Goal: Task Accomplishment & Management: Use online tool/utility

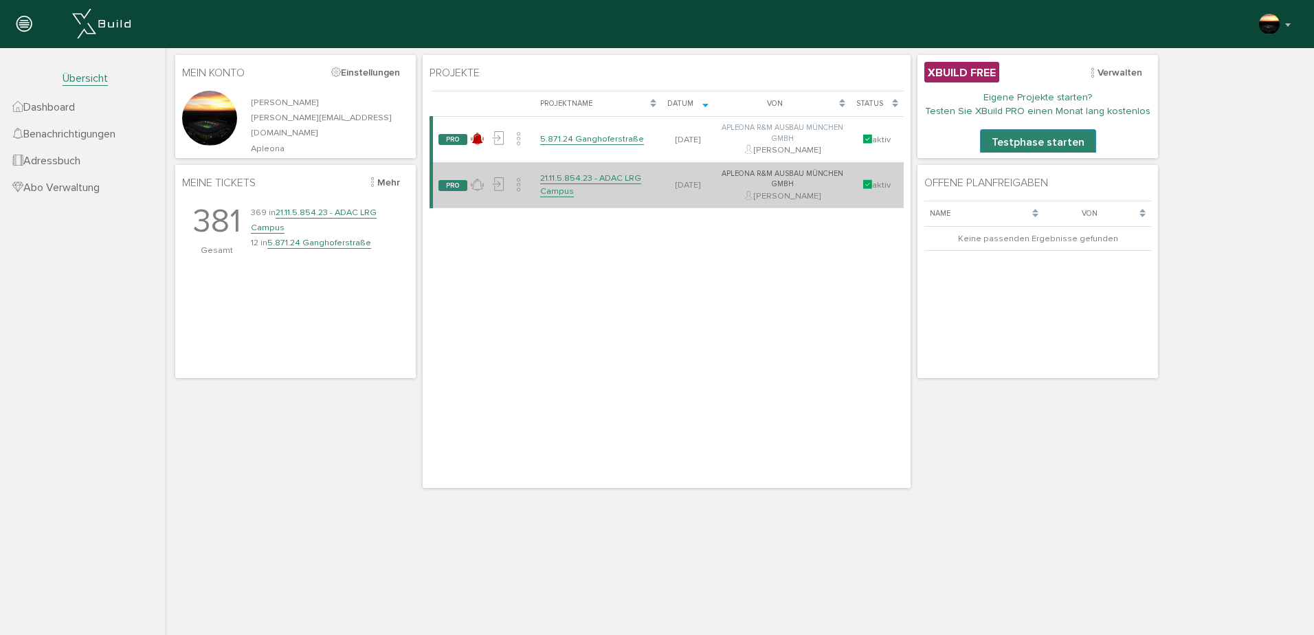
click at [571, 181] on link "21.11.5.854.23 - ADAC LRG Campus" at bounding box center [590, 185] width 101 height 24
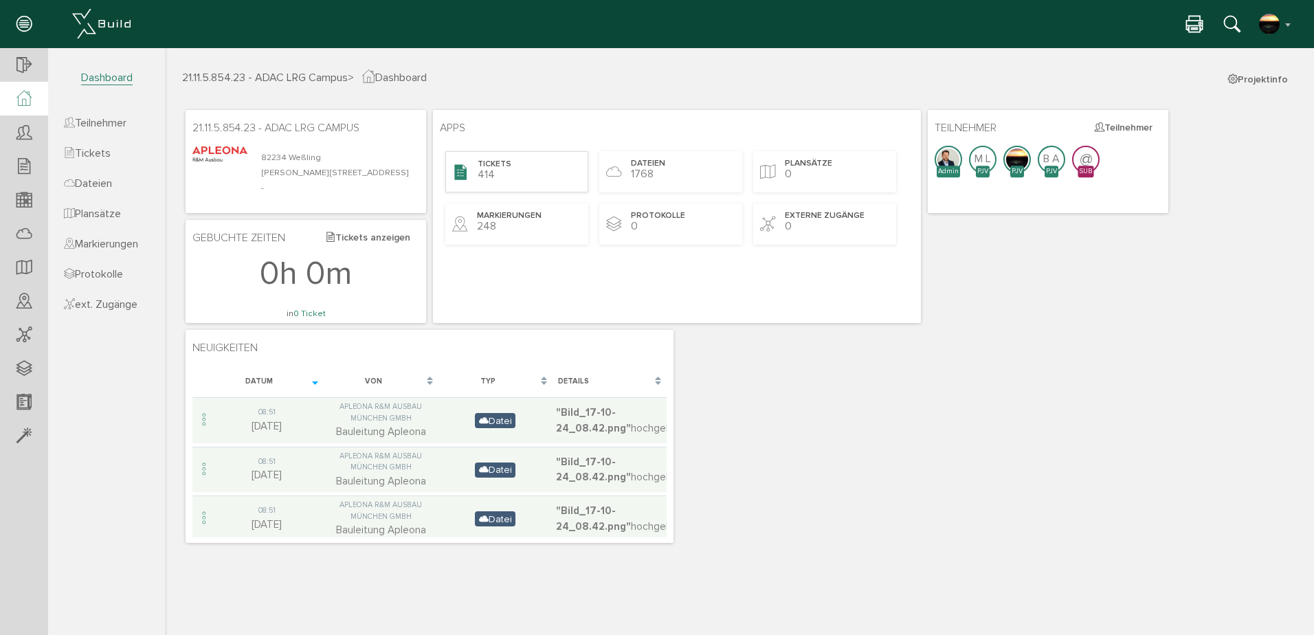
click at [501, 169] on span "Tickets" at bounding box center [495, 165] width 34 height 12
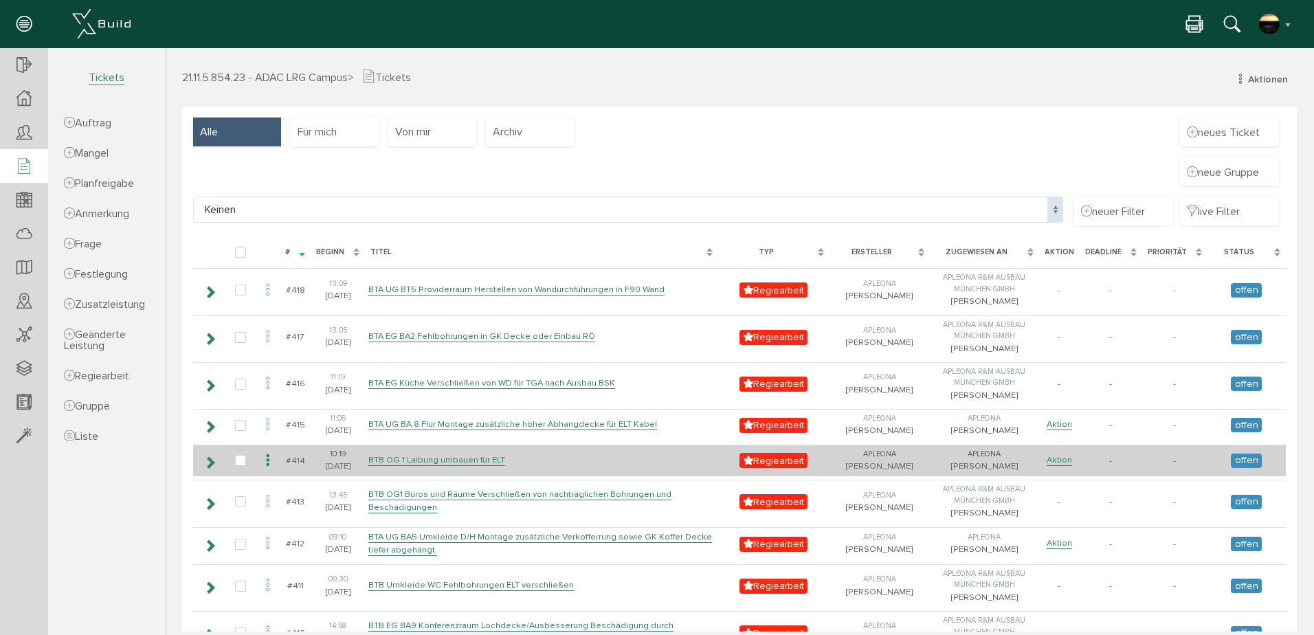
scroll to position [160, 0]
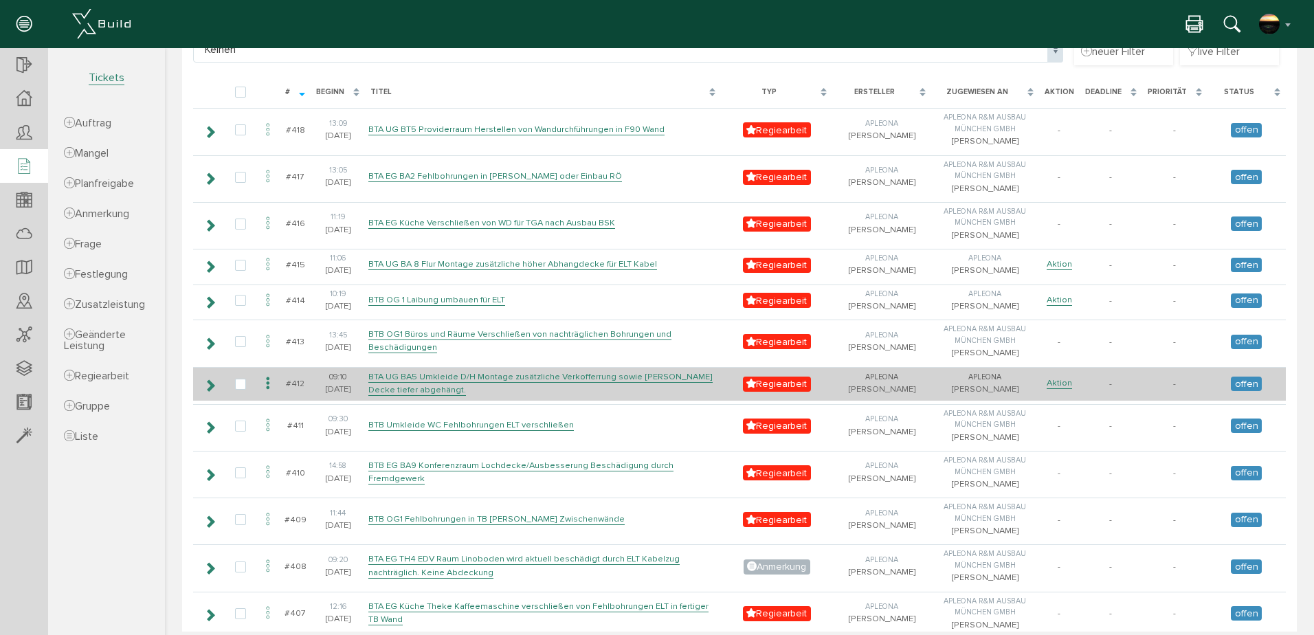
click at [266, 393] on icon at bounding box center [268, 384] width 16 height 19
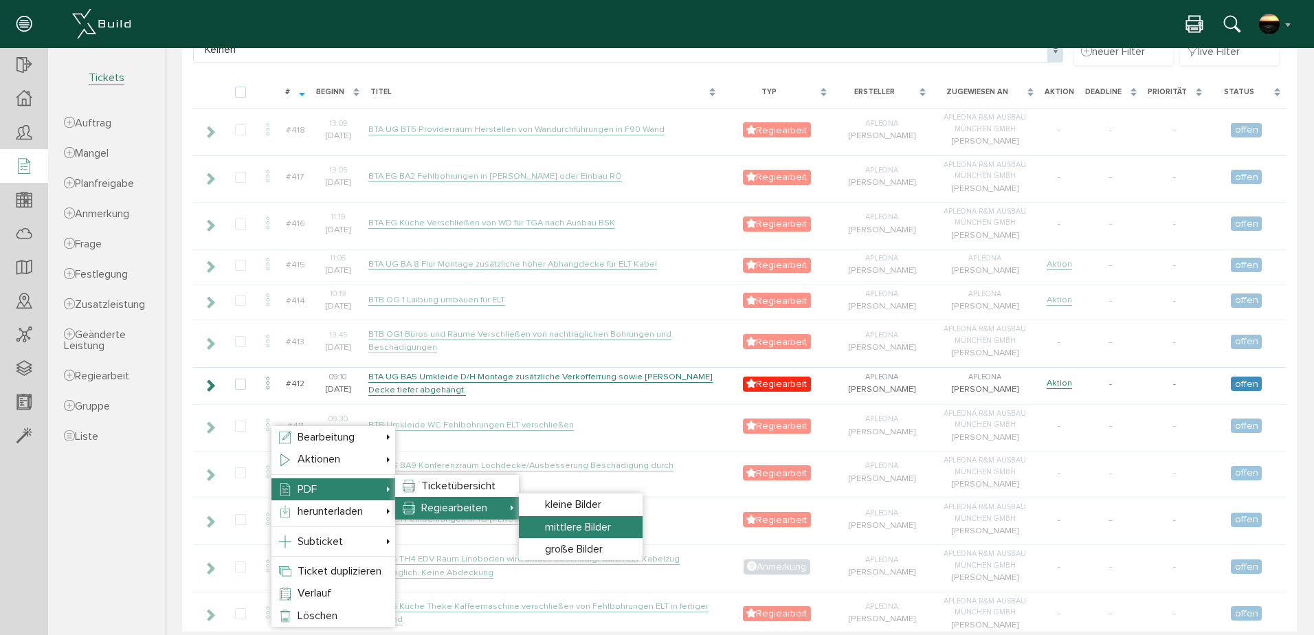
click at [571, 527] on span "mittlere Bilder" at bounding box center [578, 527] width 66 height 14
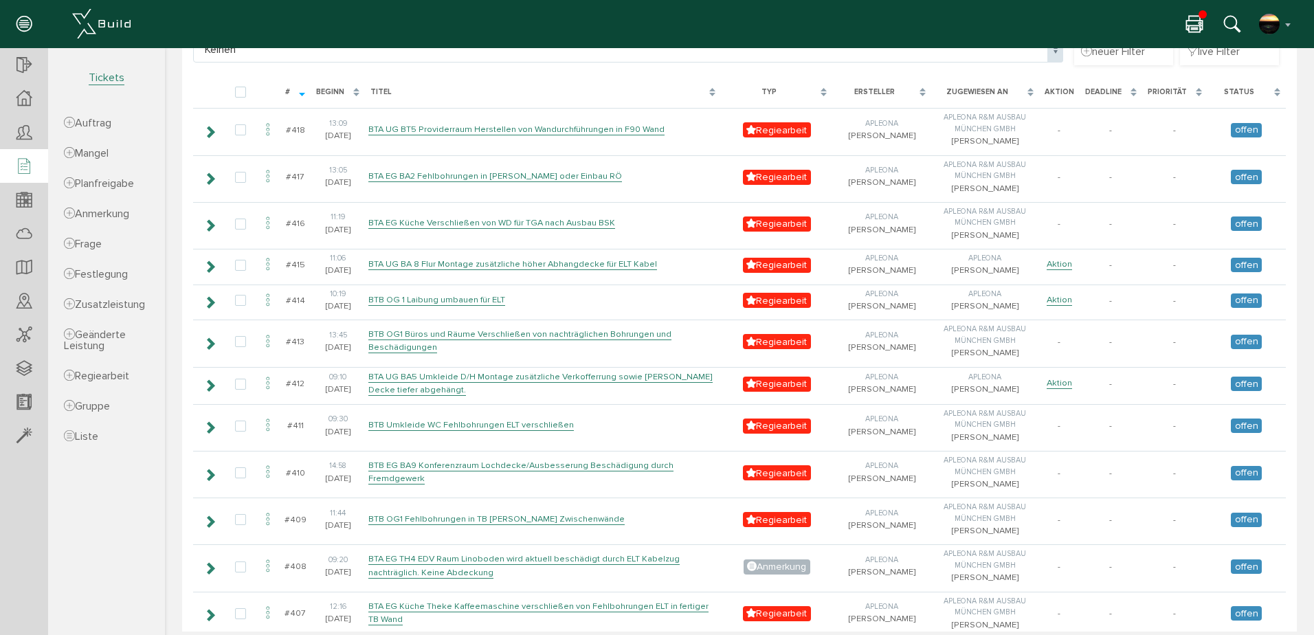
click at [1197, 20] on icon at bounding box center [1195, 25] width 16 height 20
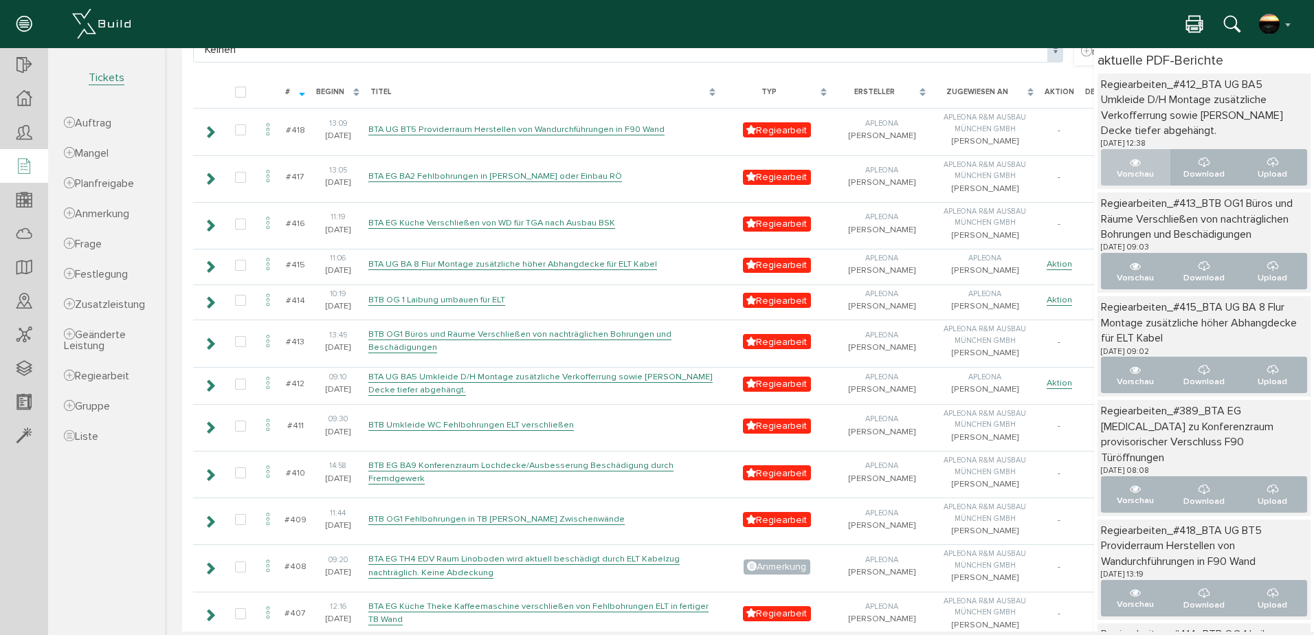
click at [1126, 169] on p "Vorschau" at bounding box center [1136, 174] width 46 height 13
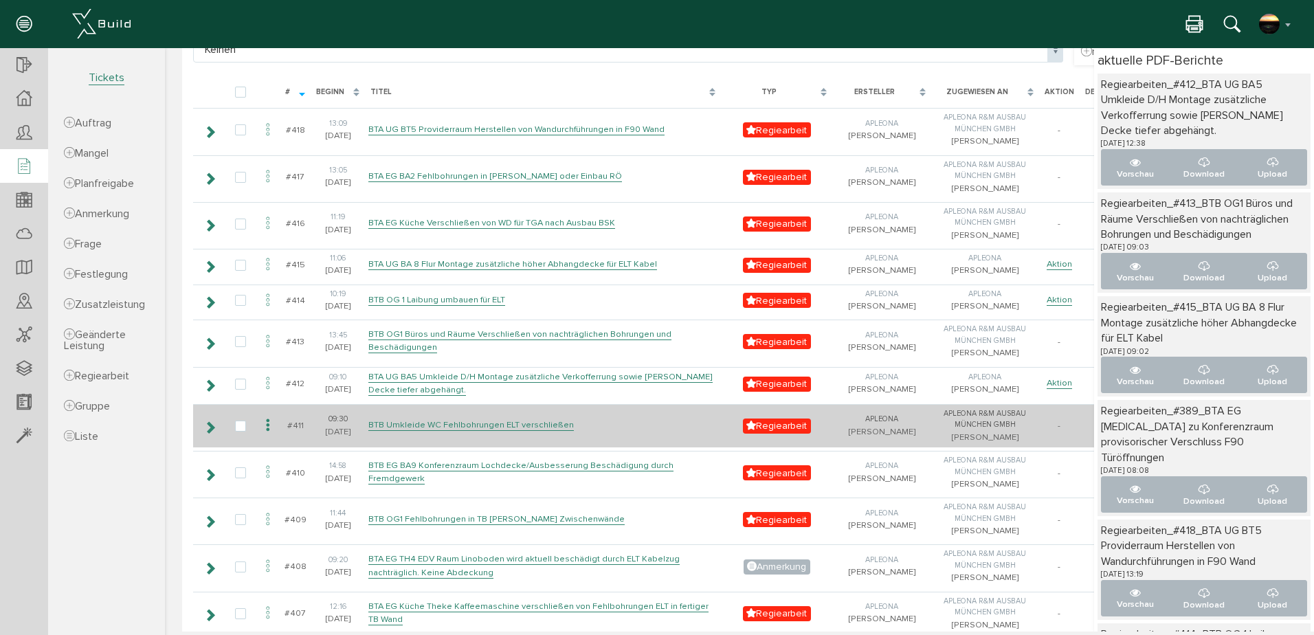
click at [267, 435] on icon at bounding box center [268, 426] width 16 height 19
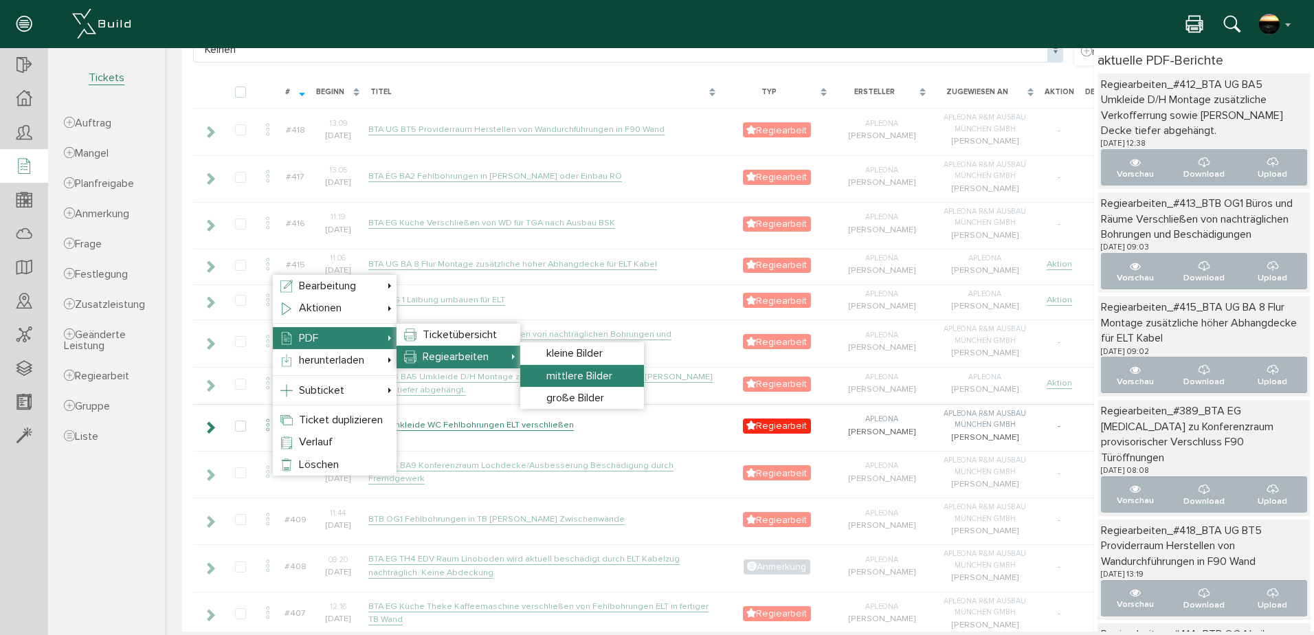
click at [567, 376] on span "mittlere Bilder" at bounding box center [580, 376] width 66 height 14
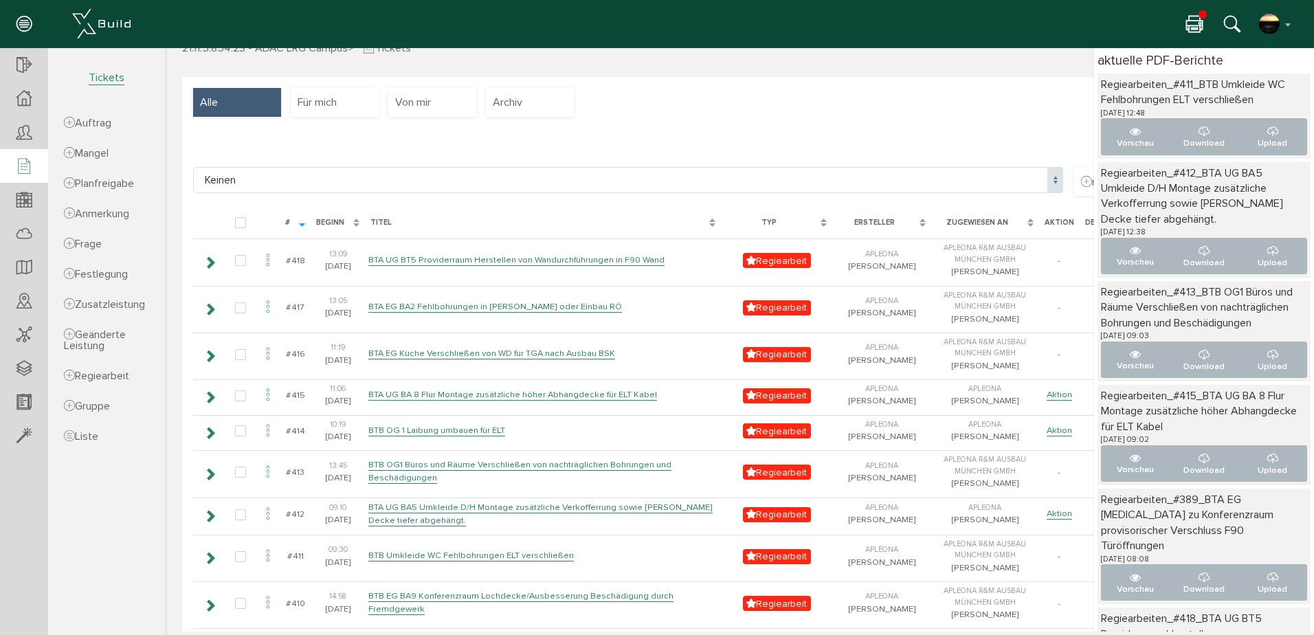
scroll to position [0, 0]
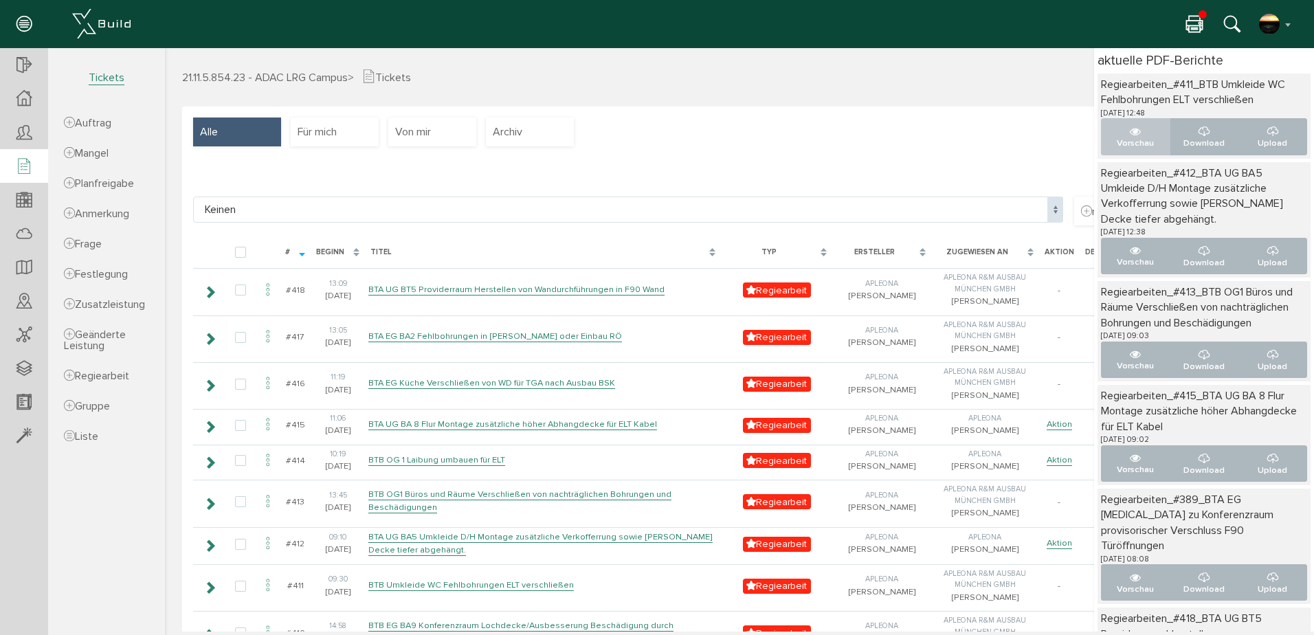
click at [1130, 129] on icon "..." at bounding box center [1135, 131] width 11 height 11
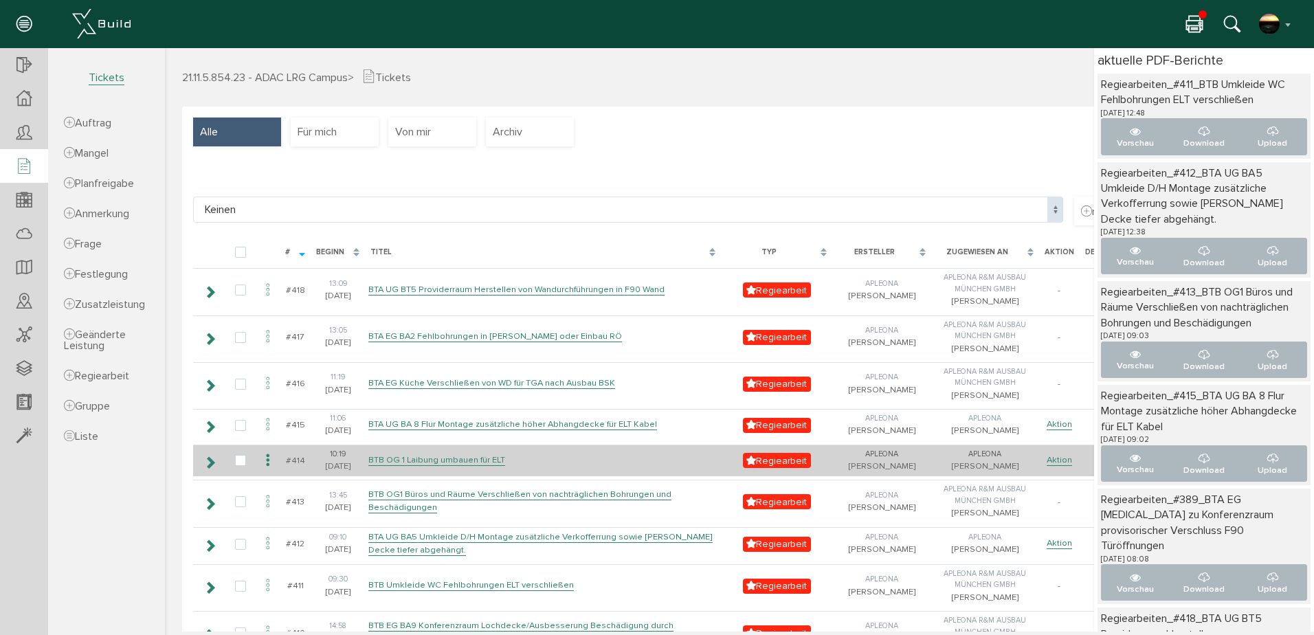
scroll to position [160, 0]
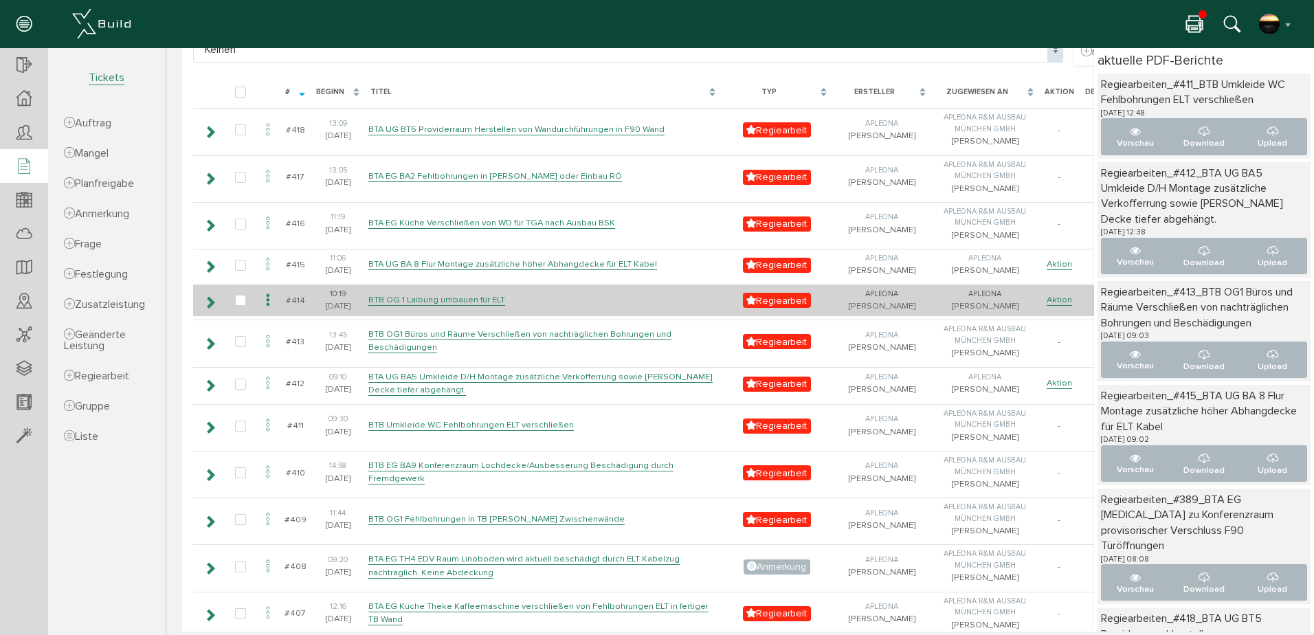
click at [269, 310] on icon at bounding box center [268, 300] width 16 height 19
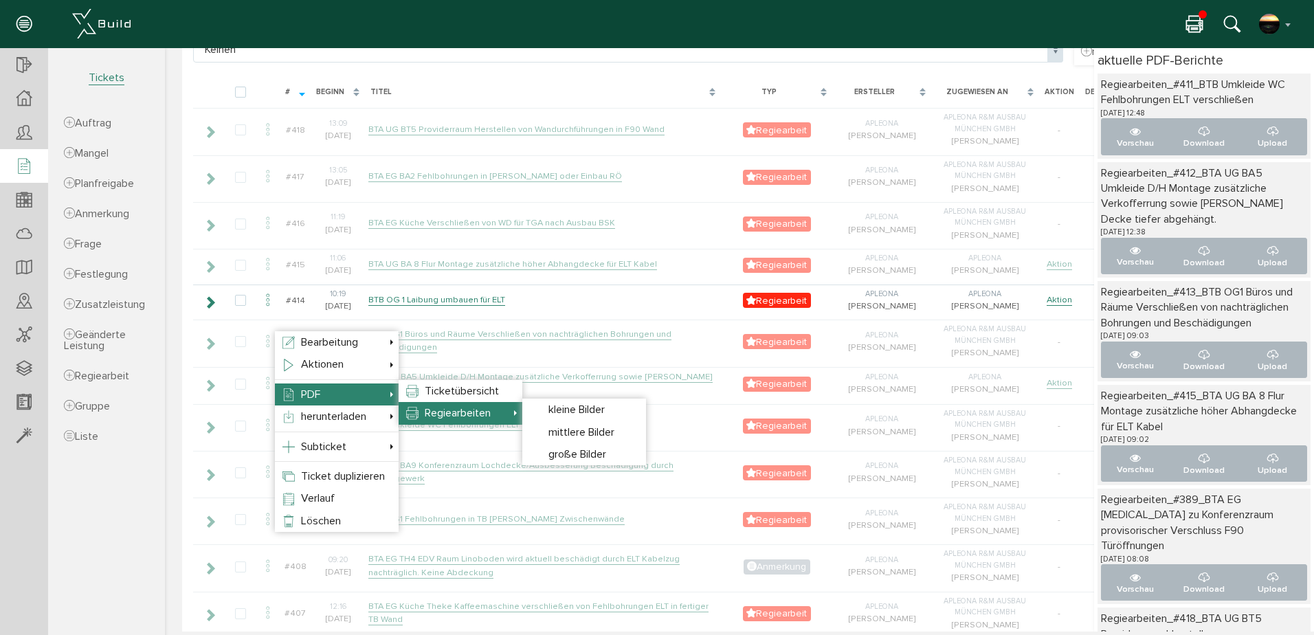
click at [445, 408] on span "Regiearbeiten" at bounding box center [458, 413] width 66 height 14
click at [578, 426] on span "mittlere Bilder" at bounding box center [582, 433] width 66 height 14
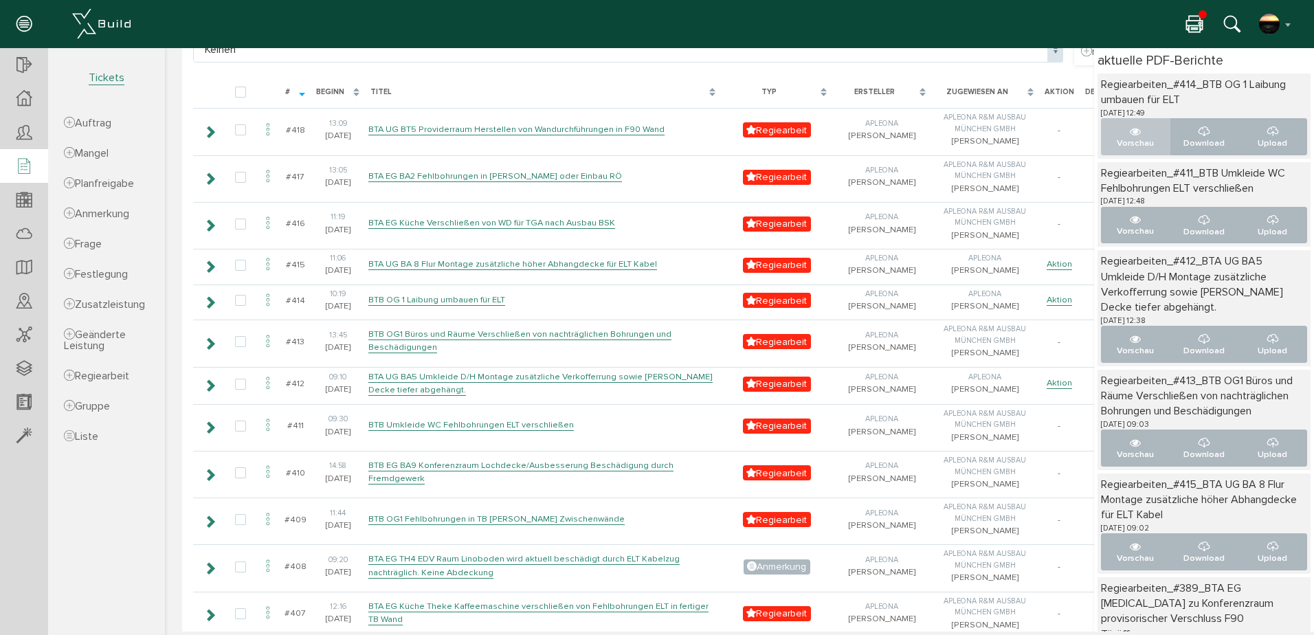
click at [1110, 133] on button "Vorschau" at bounding box center [1135, 136] width 69 height 36
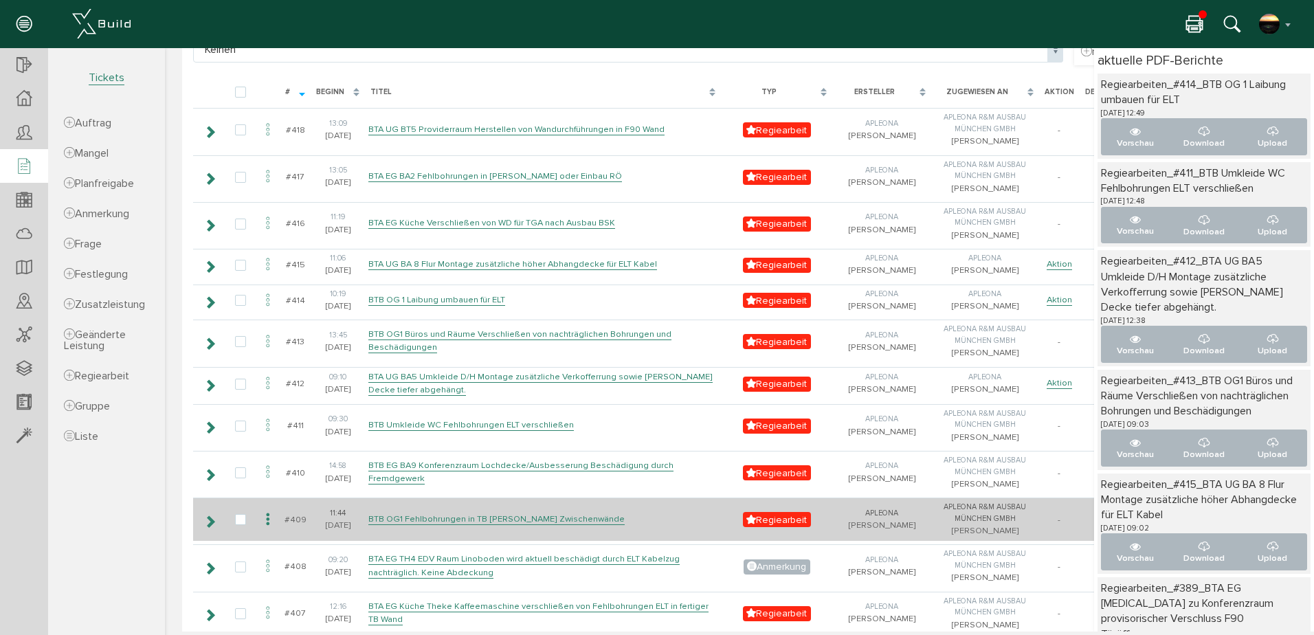
click at [265, 529] on icon at bounding box center [268, 520] width 16 height 19
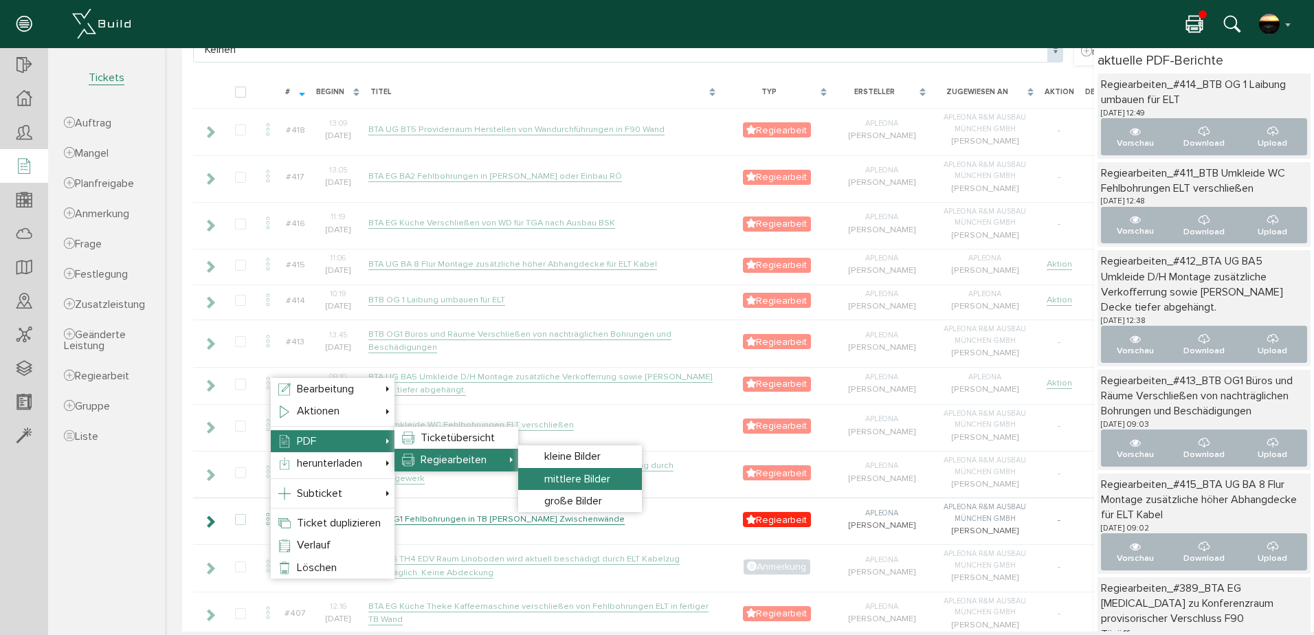
click at [560, 478] on span "mittlere Bilder" at bounding box center [577, 479] width 66 height 14
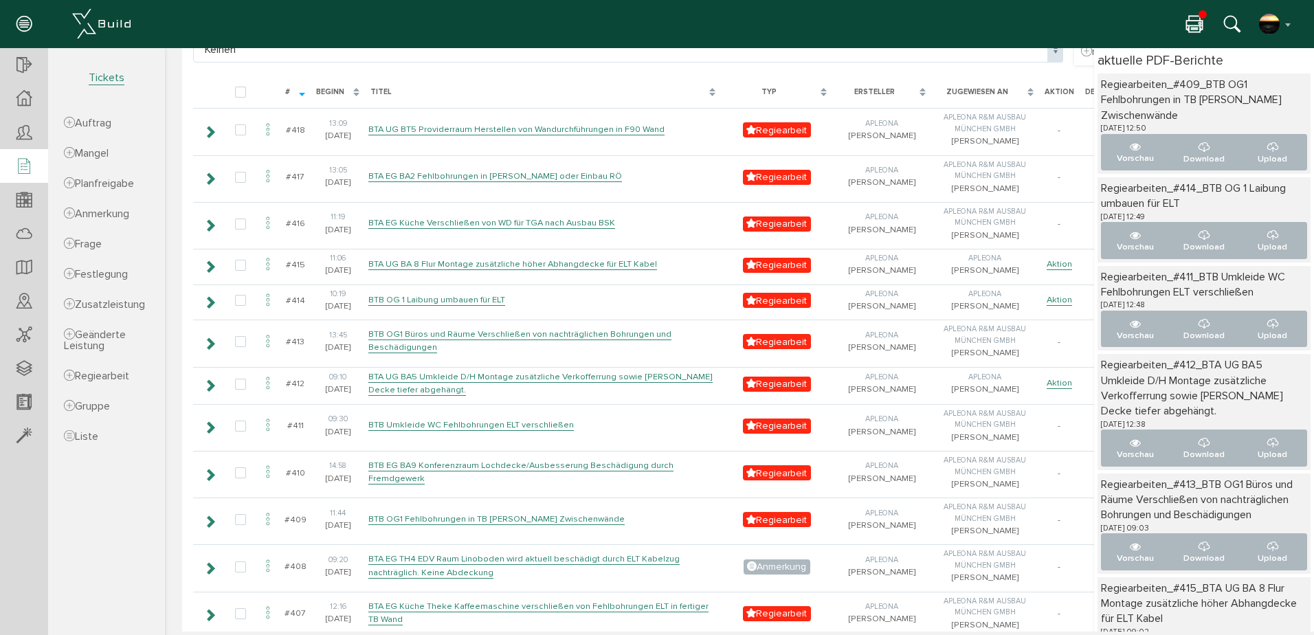
scroll to position [0, 0]
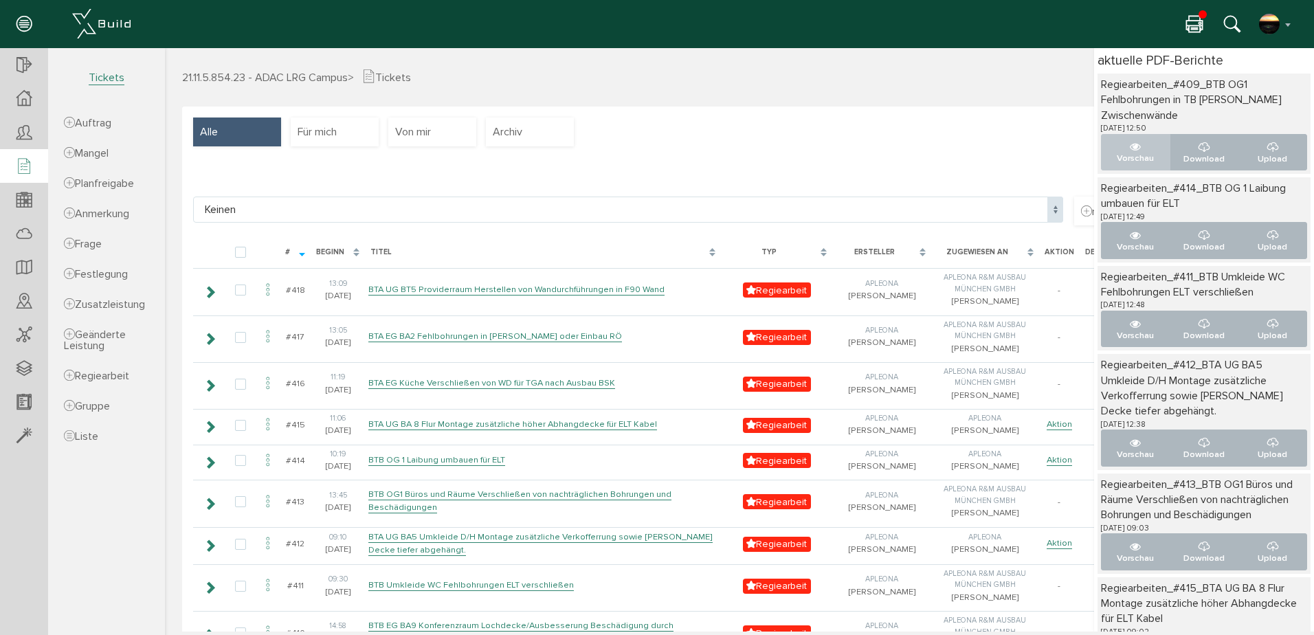
click at [1130, 146] on icon "..." at bounding box center [1135, 147] width 11 height 11
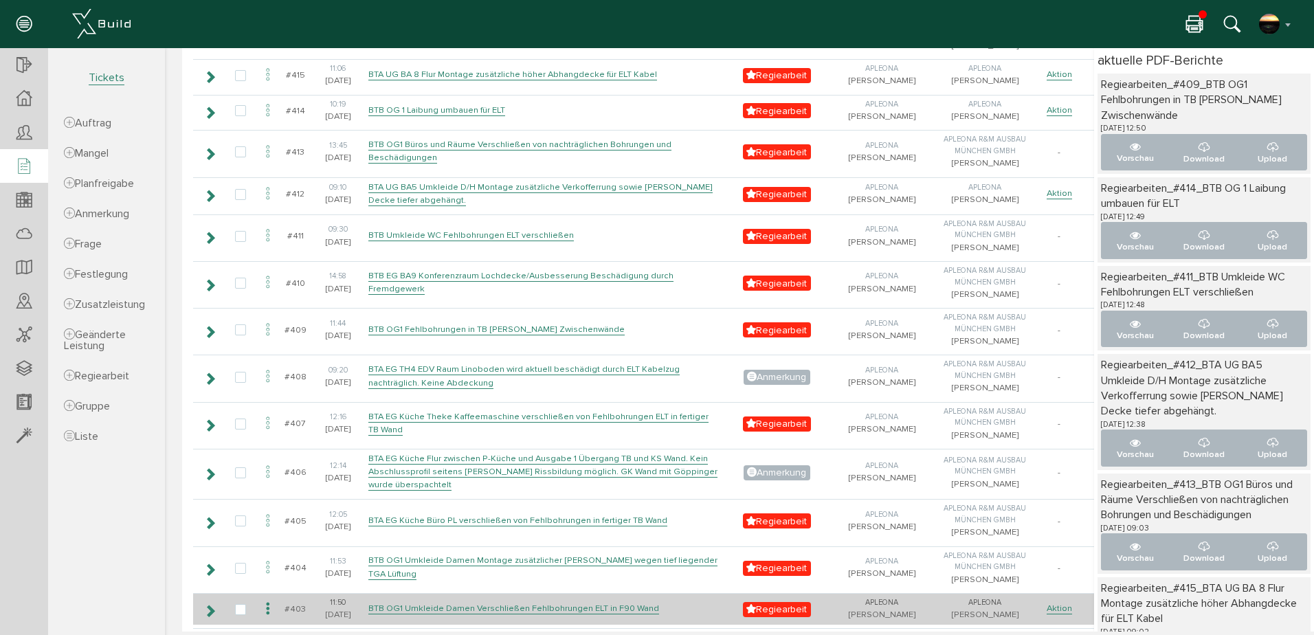
scroll to position [321, 0]
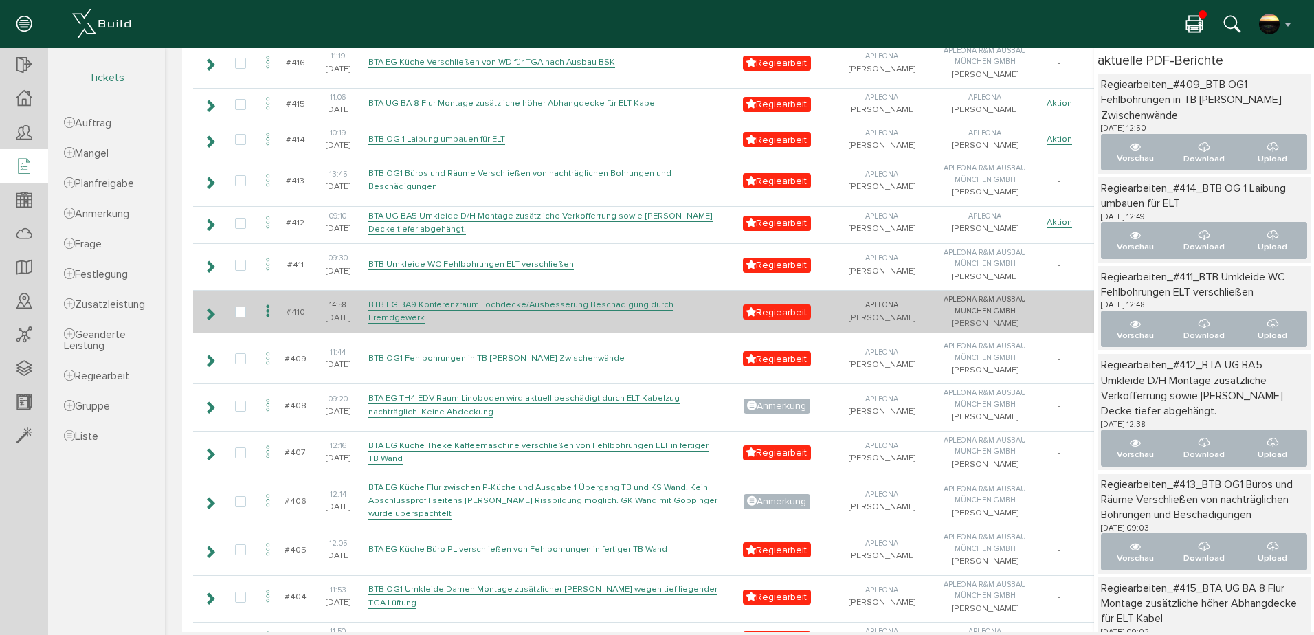
click at [270, 321] on icon at bounding box center [268, 311] width 16 height 19
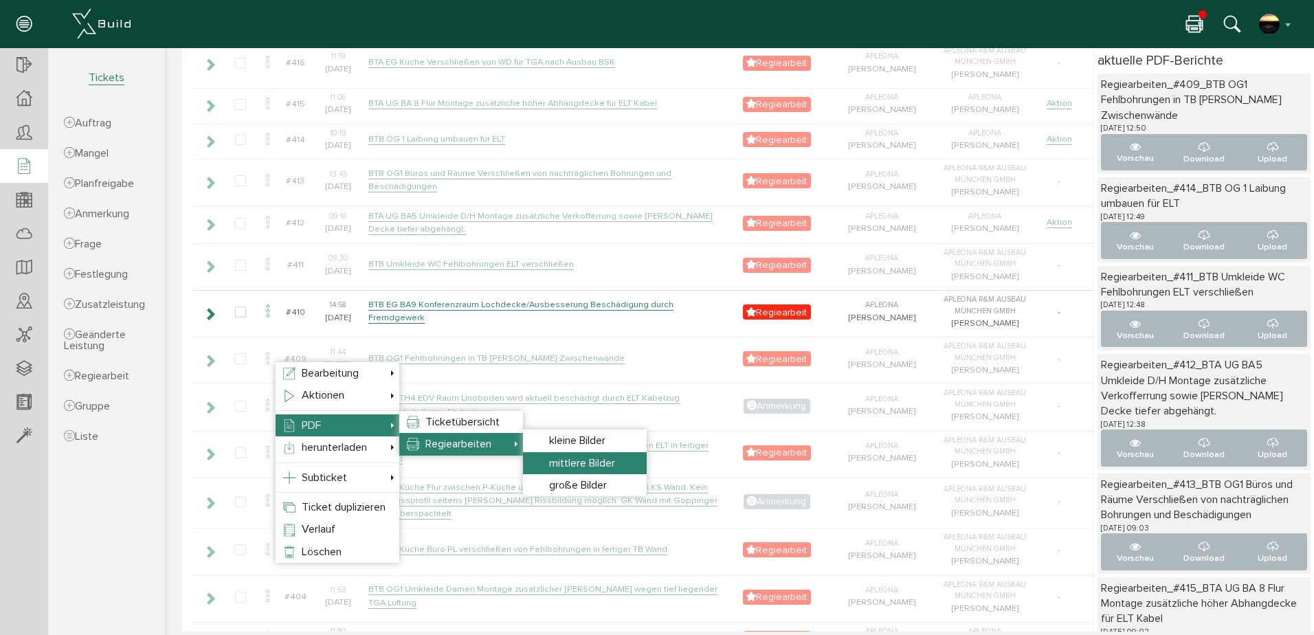
click at [605, 462] on span "mittlere Bilder" at bounding box center [582, 463] width 66 height 14
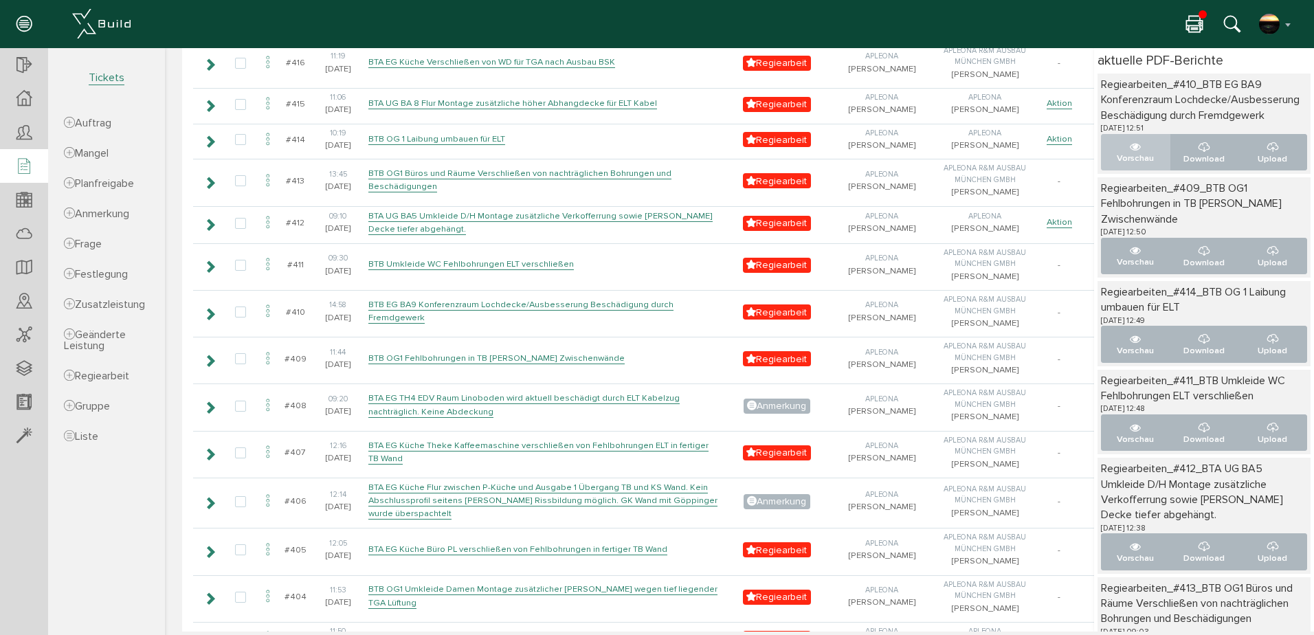
click at [1130, 153] on icon "..." at bounding box center [1135, 147] width 11 height 11
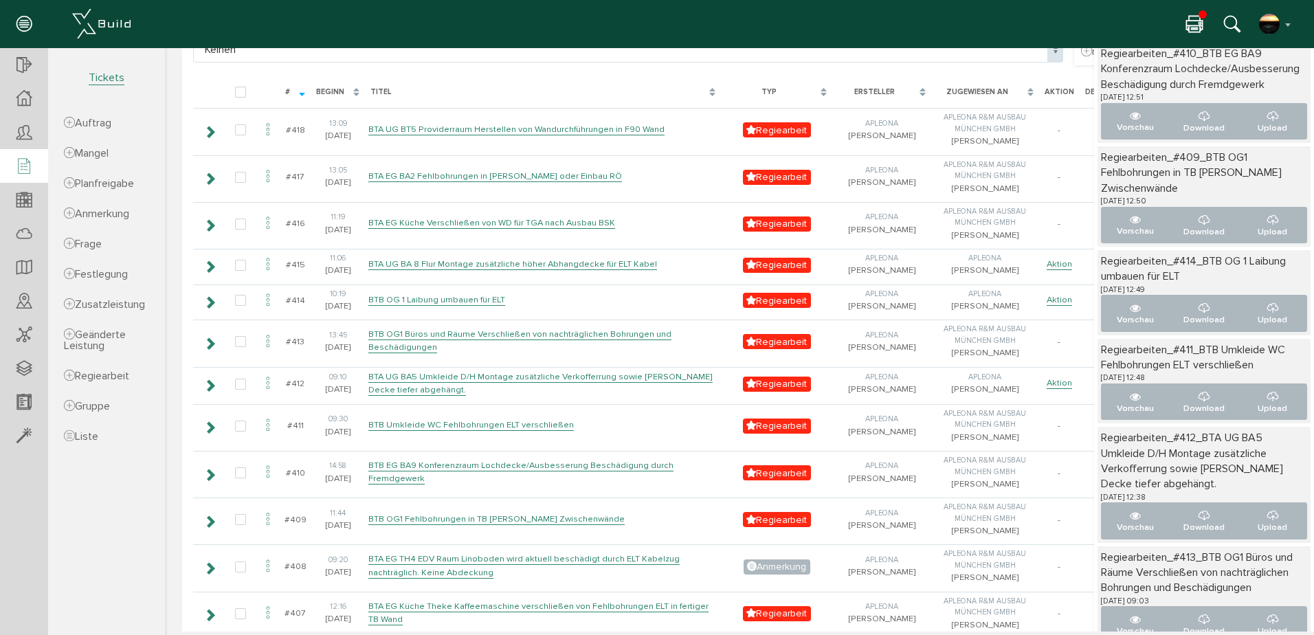
scroll to position [0, 0]
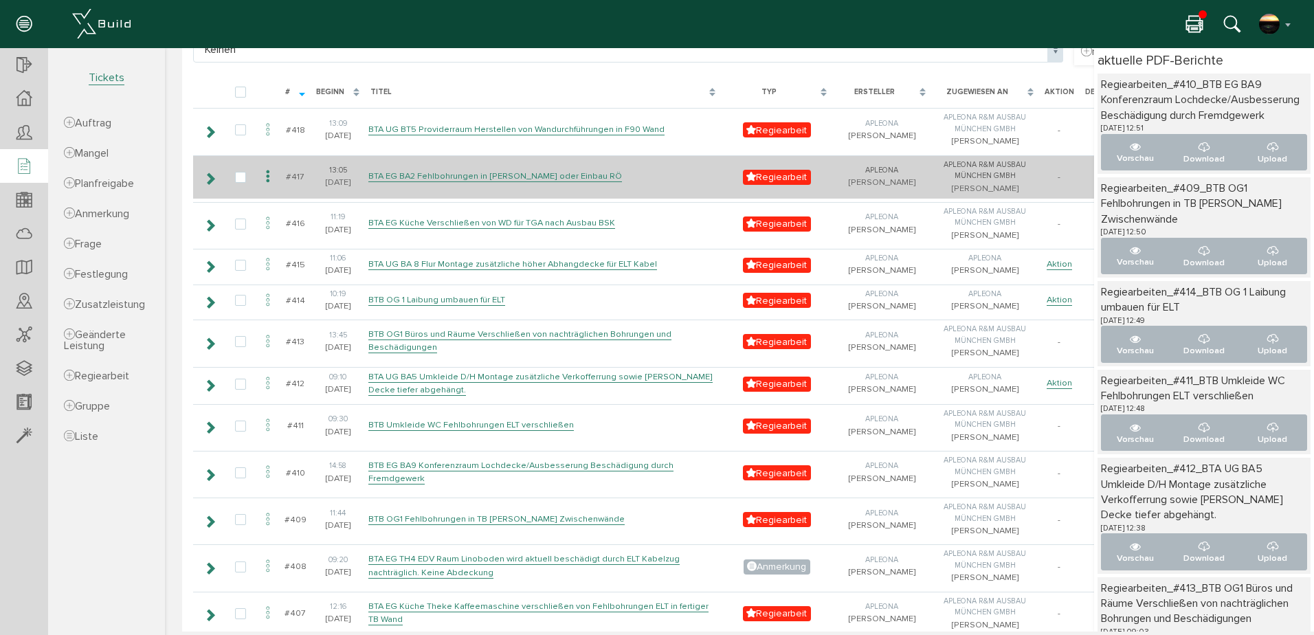
click at [269, 176] on icon at bounding box center [268, 177] width 16 height 19
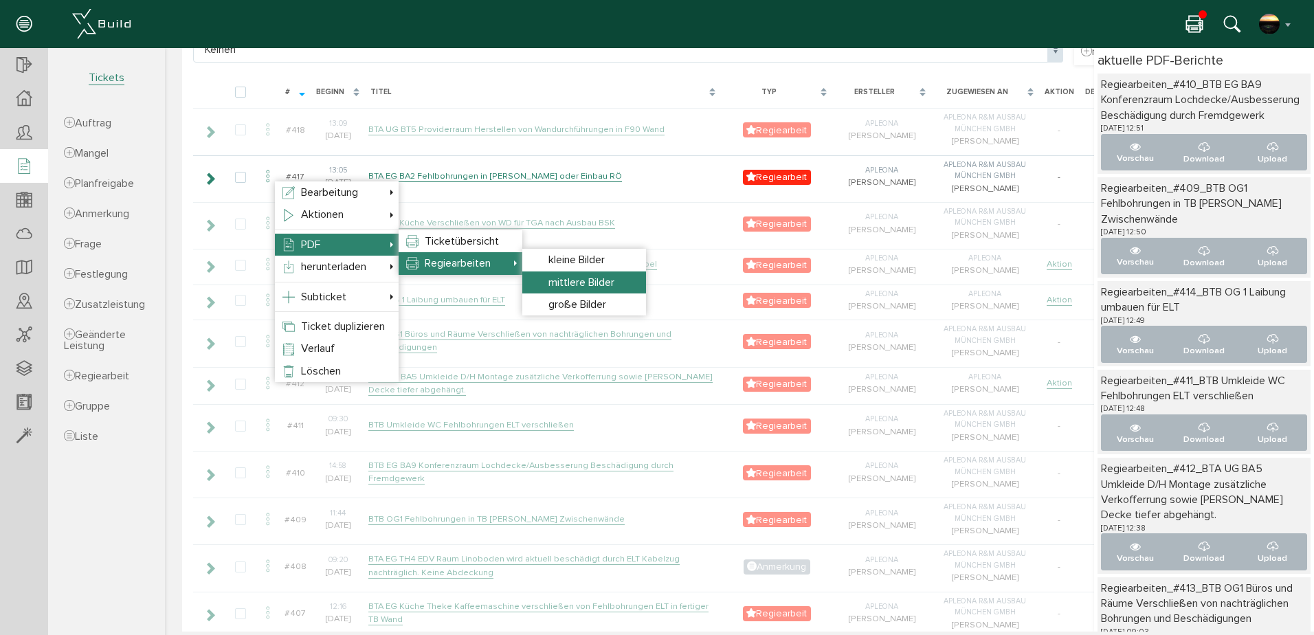
click at [566, 283] on span "mittlere Bilder" at bounding box center [582, 283] width 66 height 14
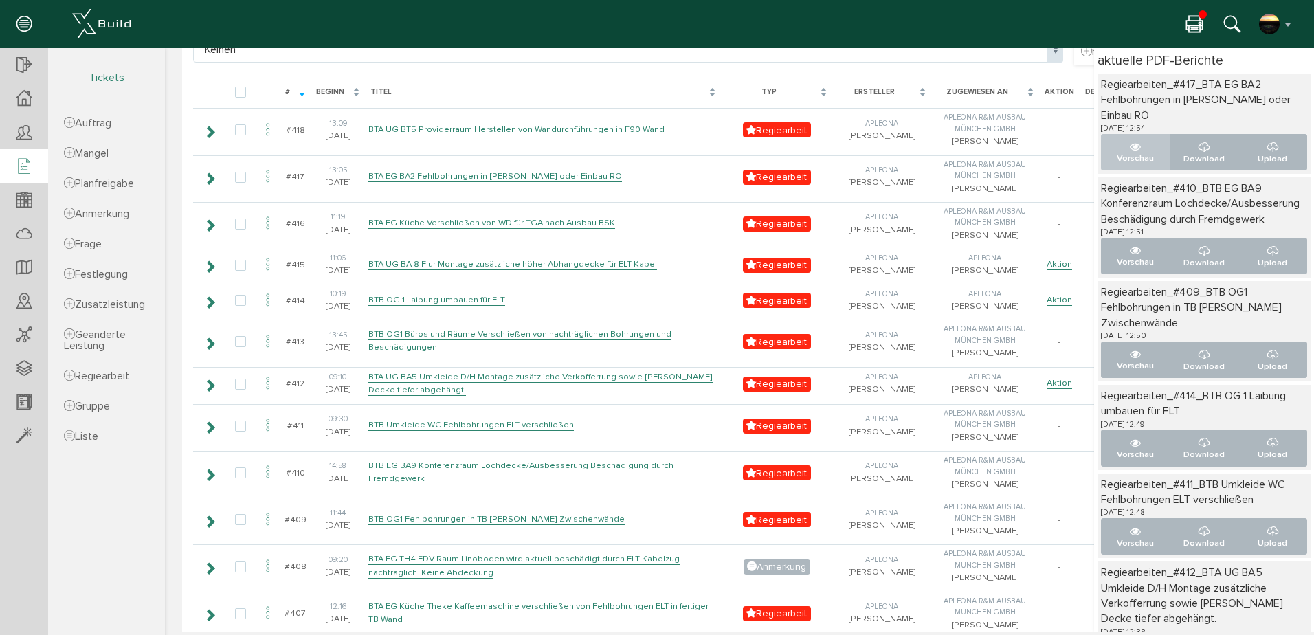
click at [1130, 150] on icon "..." at bounding box center [1135, 147] width 11 height 11
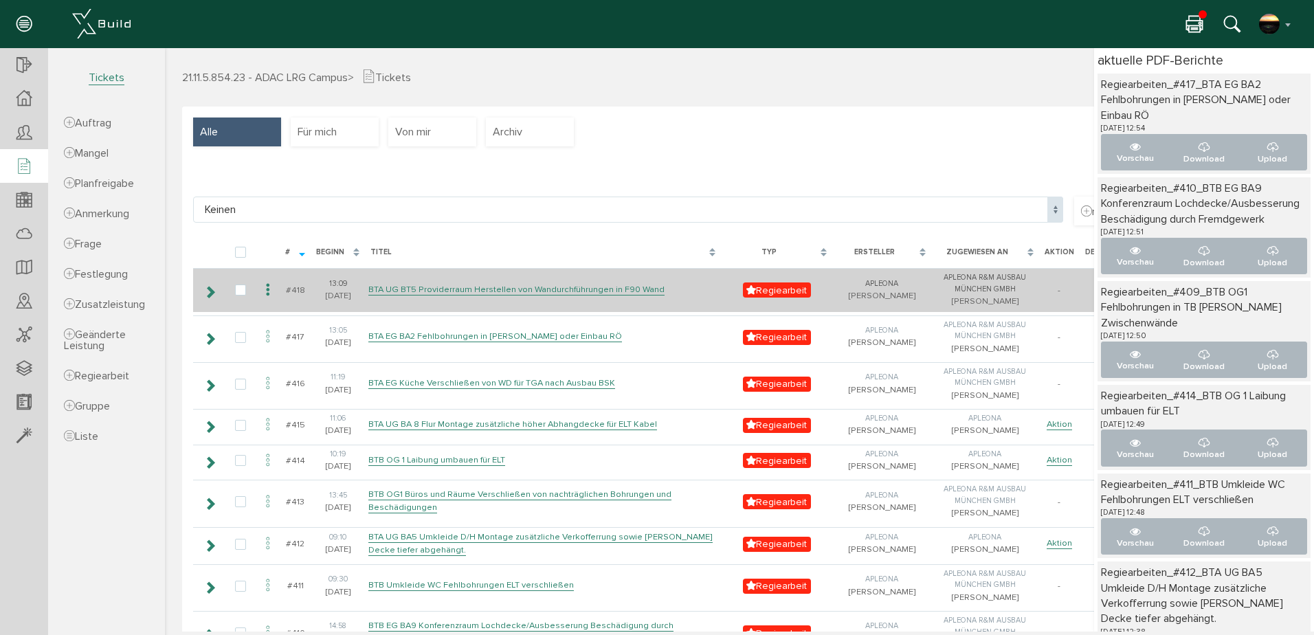
click at [268, 285] on icon at bounding box center [268, 290] width 16 height 19
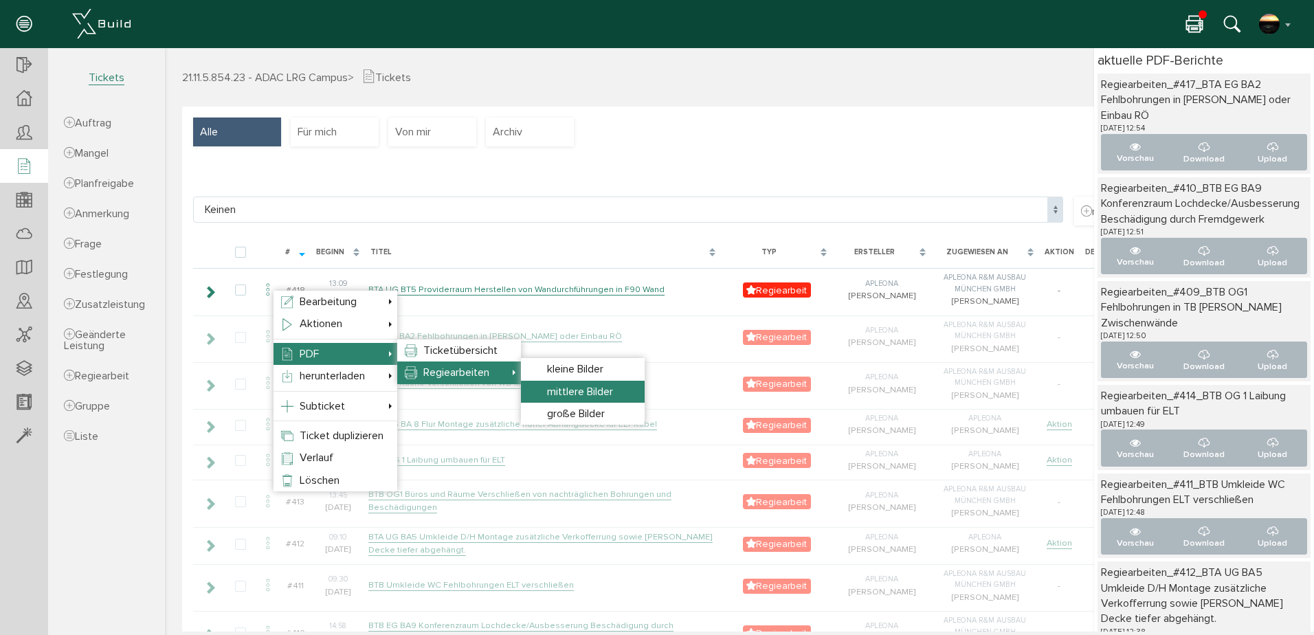
click at [558, 390] on span "mittlere Bilder" at bounding box center [580, 392] width 66 height 14
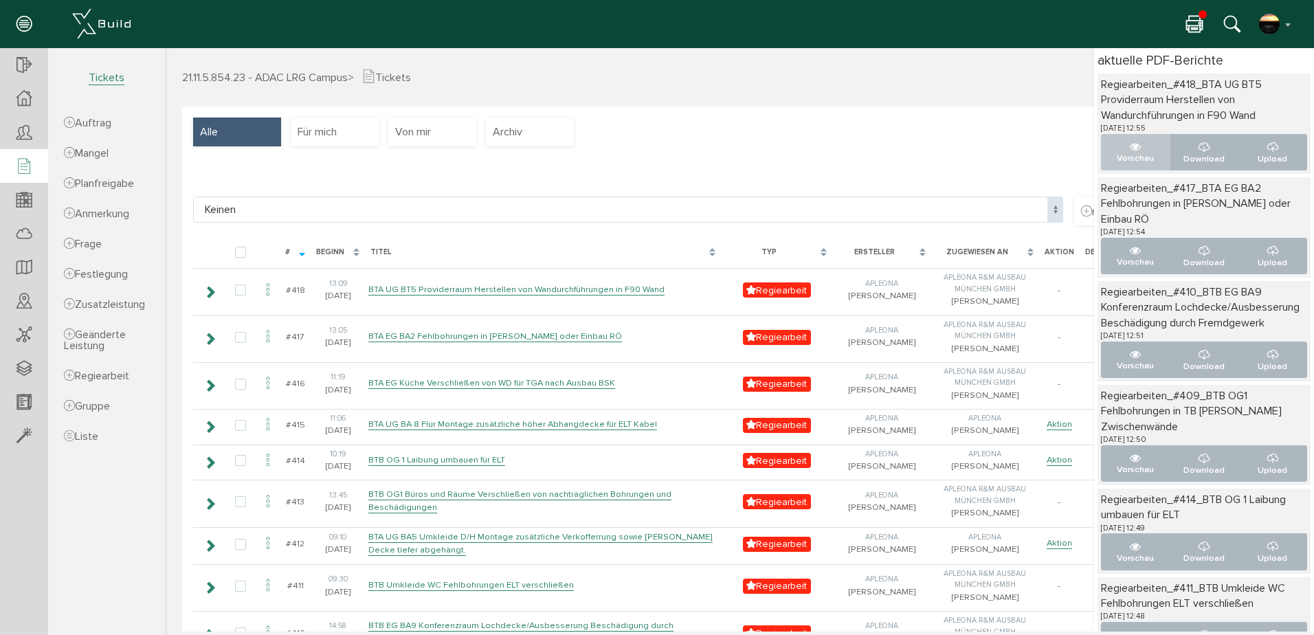
click at [1130, 143] on icon "..." at bounding box center [1135, 147] width 11 height 11
